Goal: Information Seeking & Learning: Learn about a topic

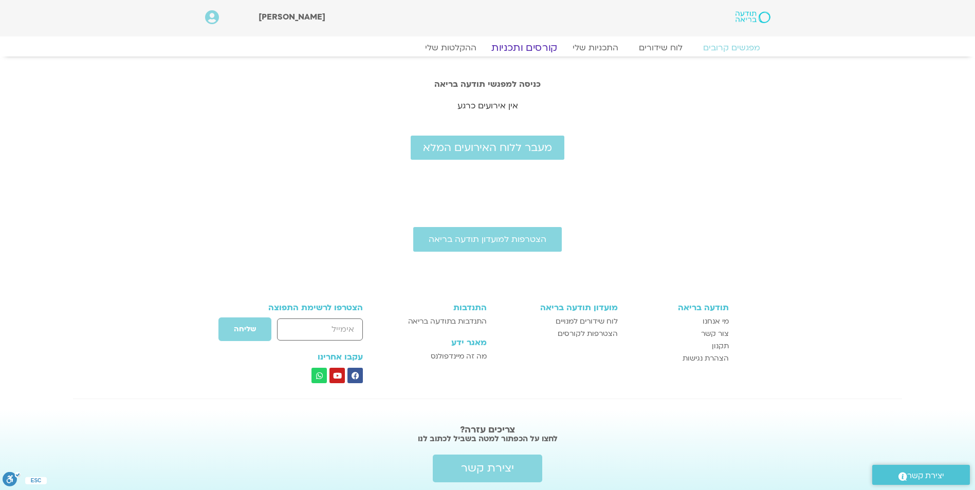
click at [527, 50] on link "קורסים ותכניות" at bounding box center [524, 48] width 90 height 12
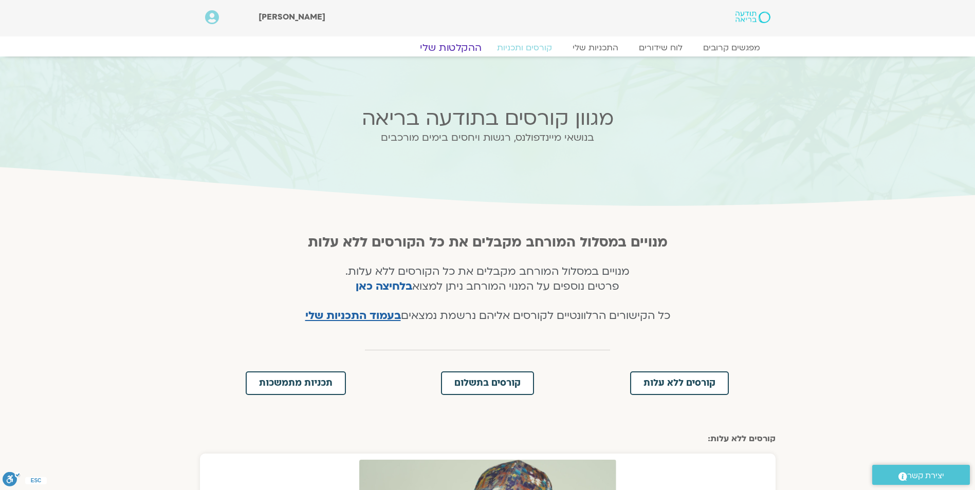
click at [439, 47] on link "ההקלטות שלי" at bounding box center [451, 48] width 86 height 12
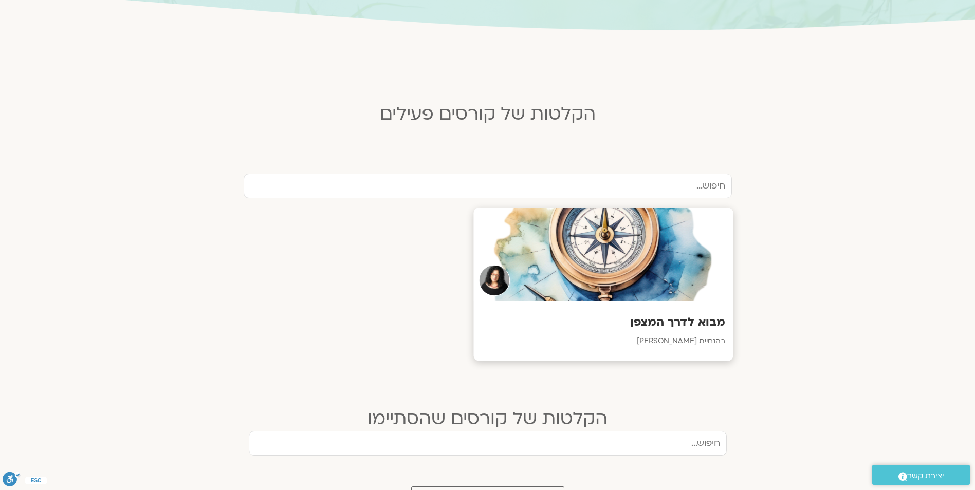
scroll to position [206, 0]
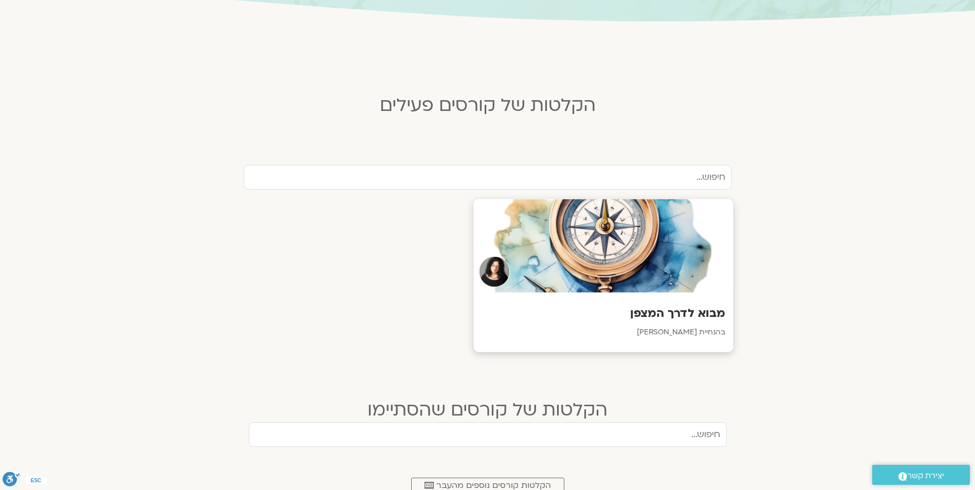
click at [697, 320] on div "מבוא לדרך המצפן בהנחיית ארנינה קשתן" at bounding box center [603, 323] width 260 height 60
